Goal: Use online tool/utility: Utilize a website feature to perform a specific function

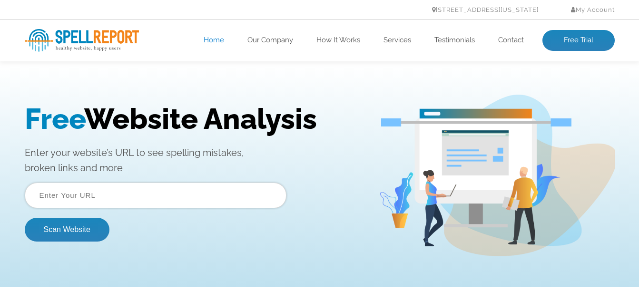
click at [198, 188] on input "text" at bounding box center [156, 196] width 262 height 26
type input "https://completegurus.com"
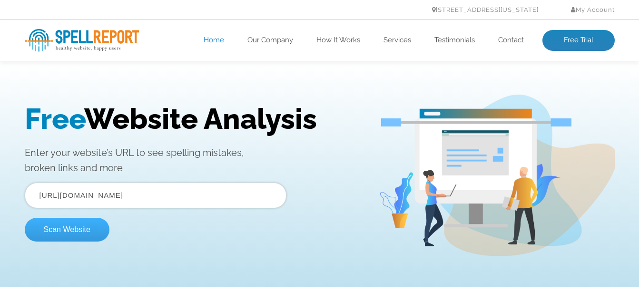
click at [76, 229] on button "Scan Website" at bounding box center [67, 230] width 85 height 24
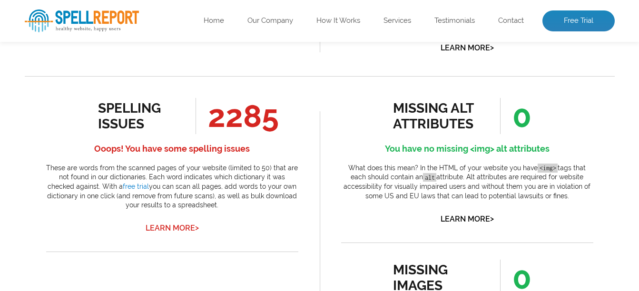
scroll to position [475, 0]
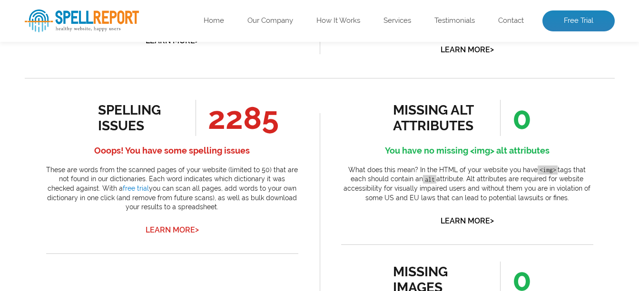
click at [174, 227] on link "Learn More >" at bounding box center [171, 229] width 53 height 9
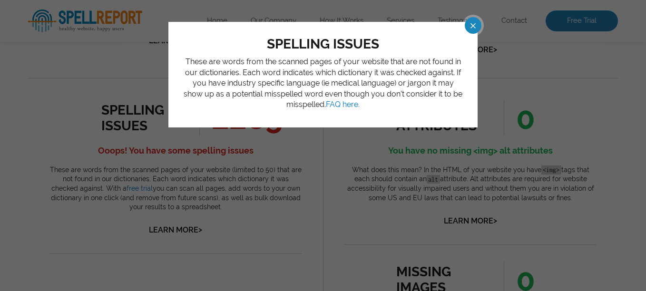
click at [468, 24] on span at bounding box center [464, 25] width 17 height 17
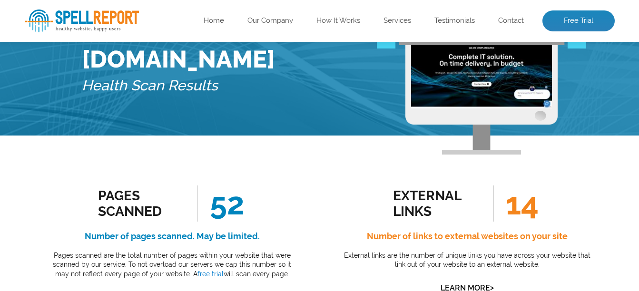
scroll to position [0, 0]
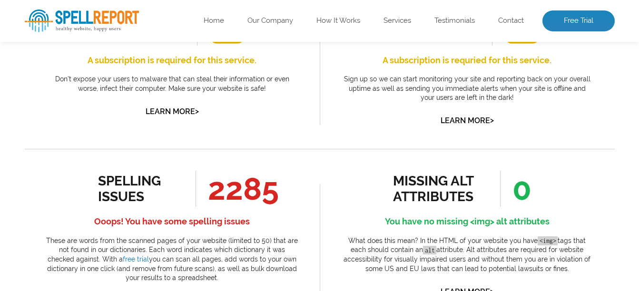
scroll to position [411, 0]
